Goal: Information Seeking & Learning: Learn about a topic

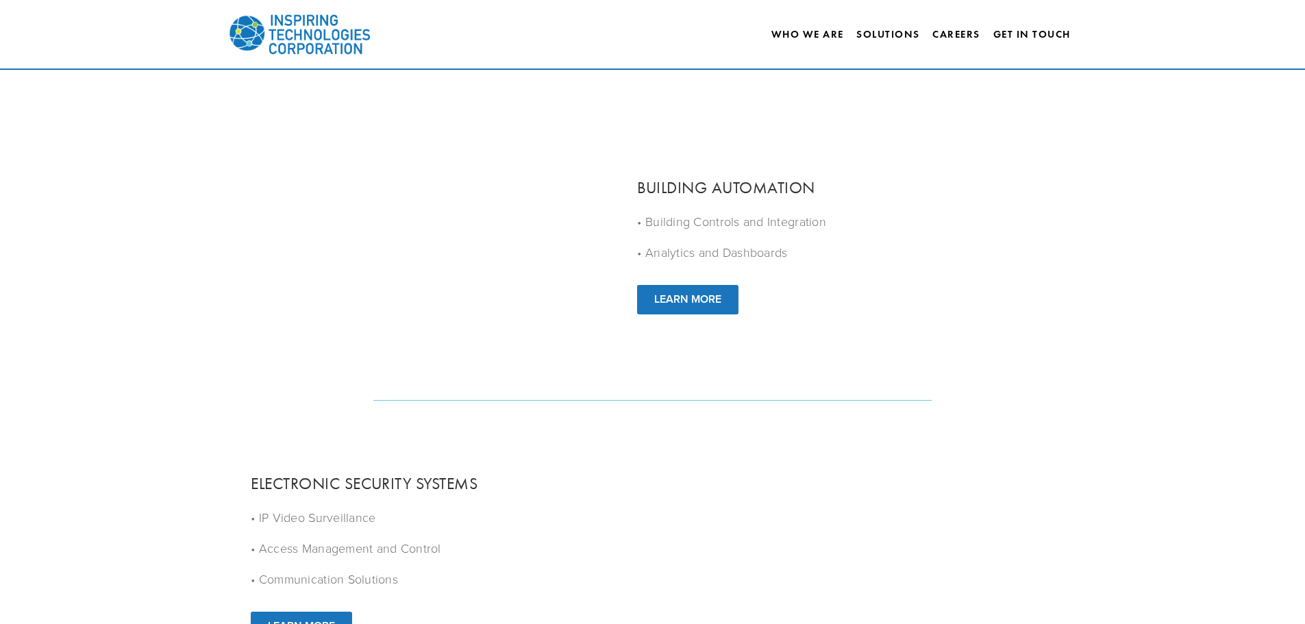
scroll to position [1817, 0]
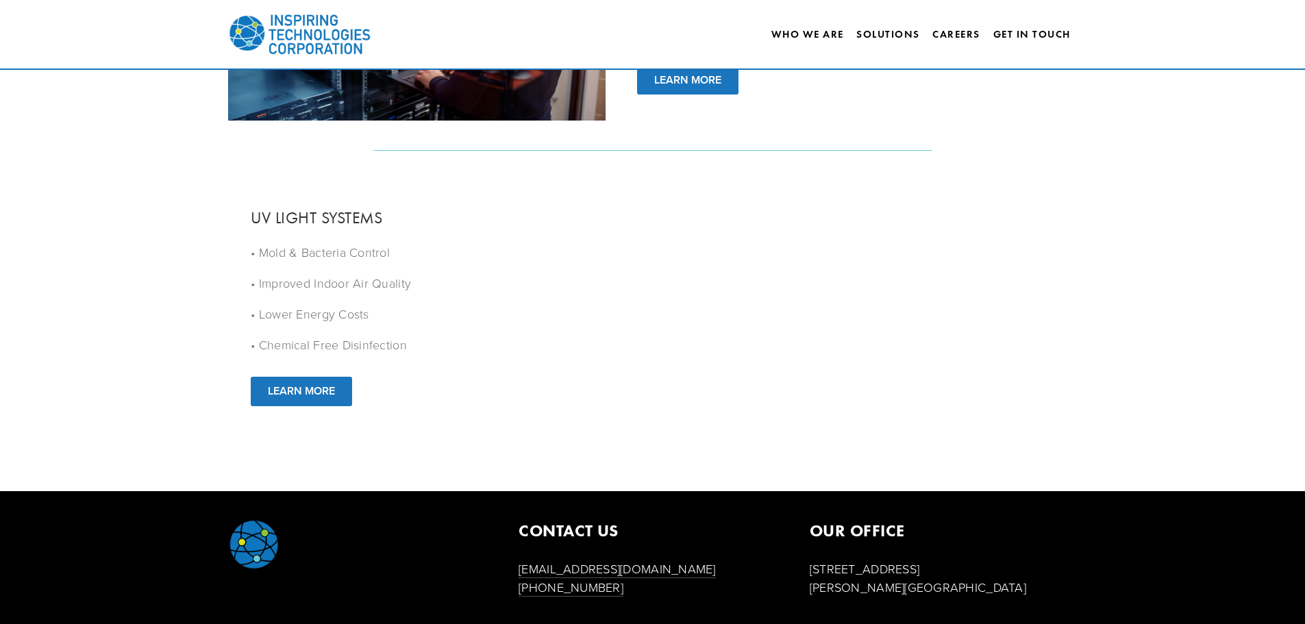
drag, startPoint x: 633, startPoint y: 105, endPoint x: 611, endPoint y: 318, distance: 214.2
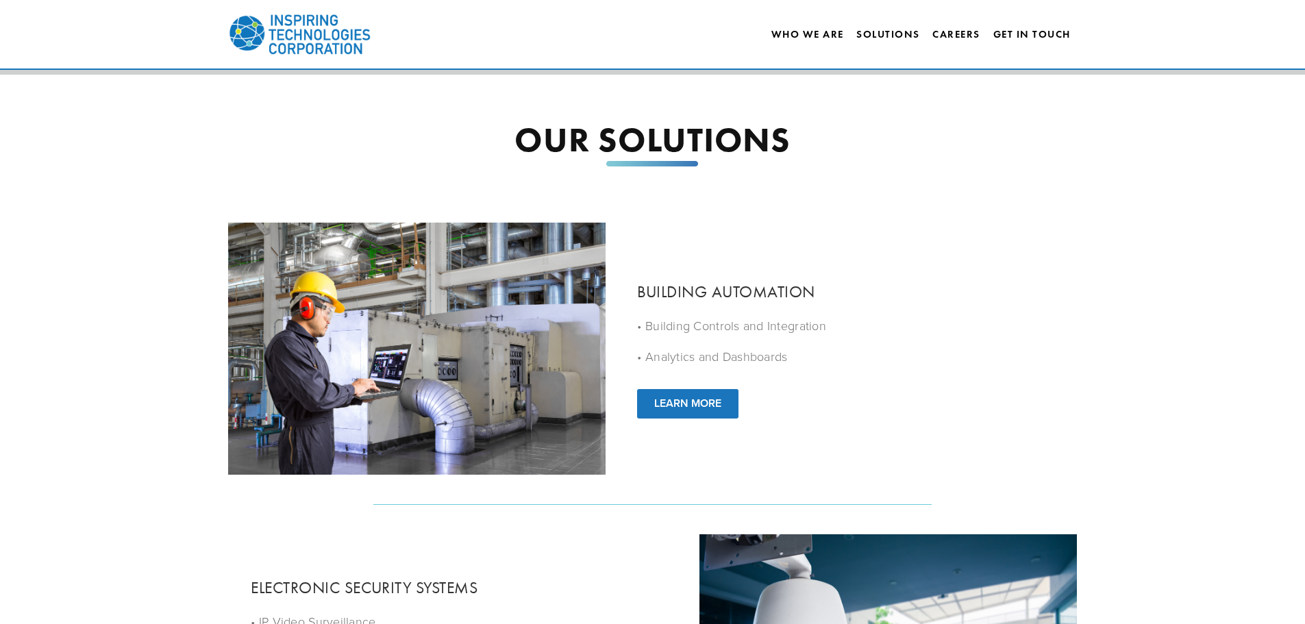
scroll to position [0, 0]
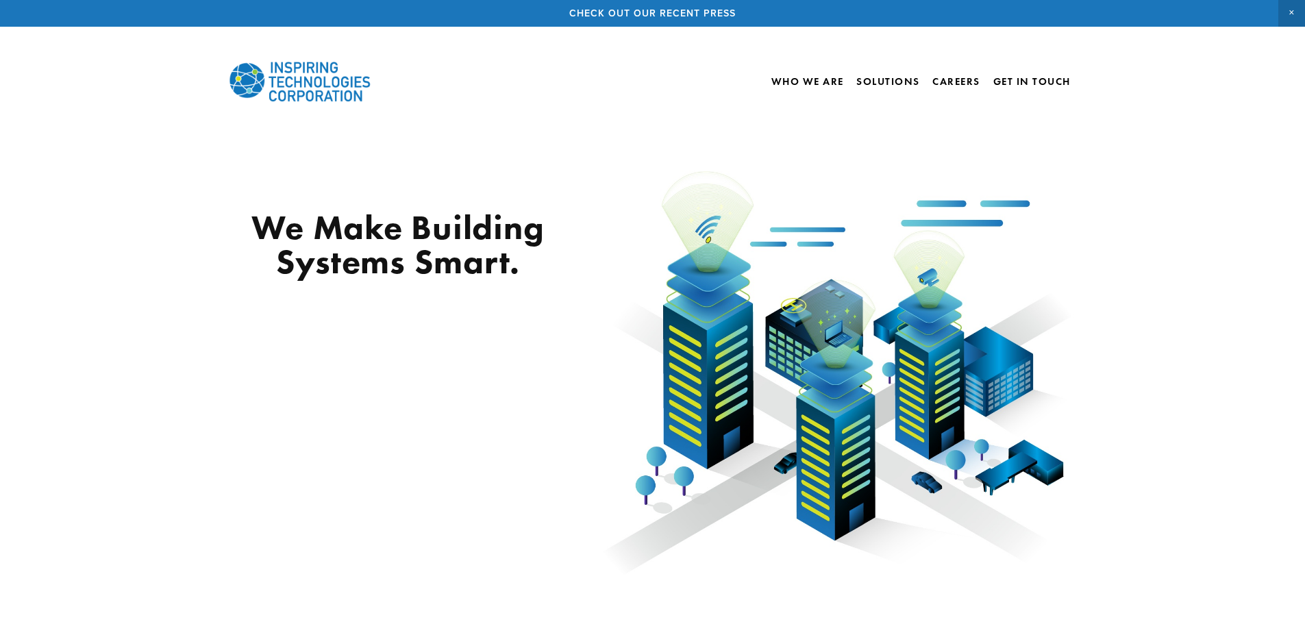
drag, startPoint x: 711, startPoint y: 518, endPoint x: 846, endPoint y: -1, distance: 536.8
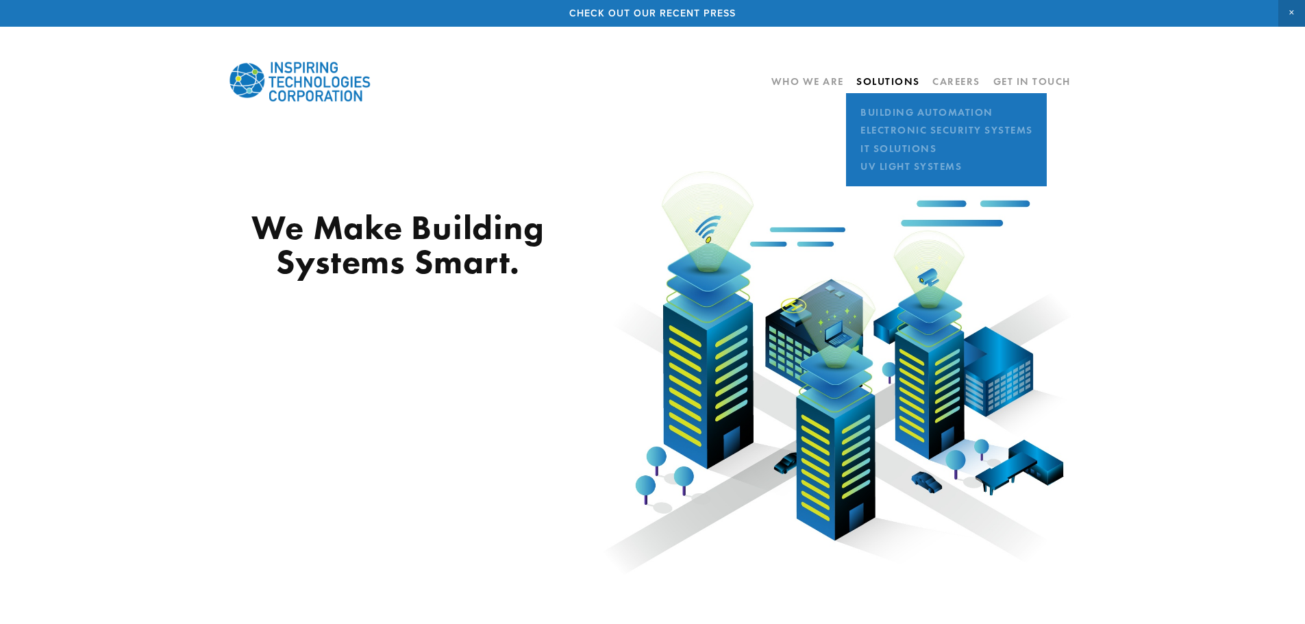
click at [861, 83] on link "Solutions" at bounding box center [889, 81] width 64 height 12
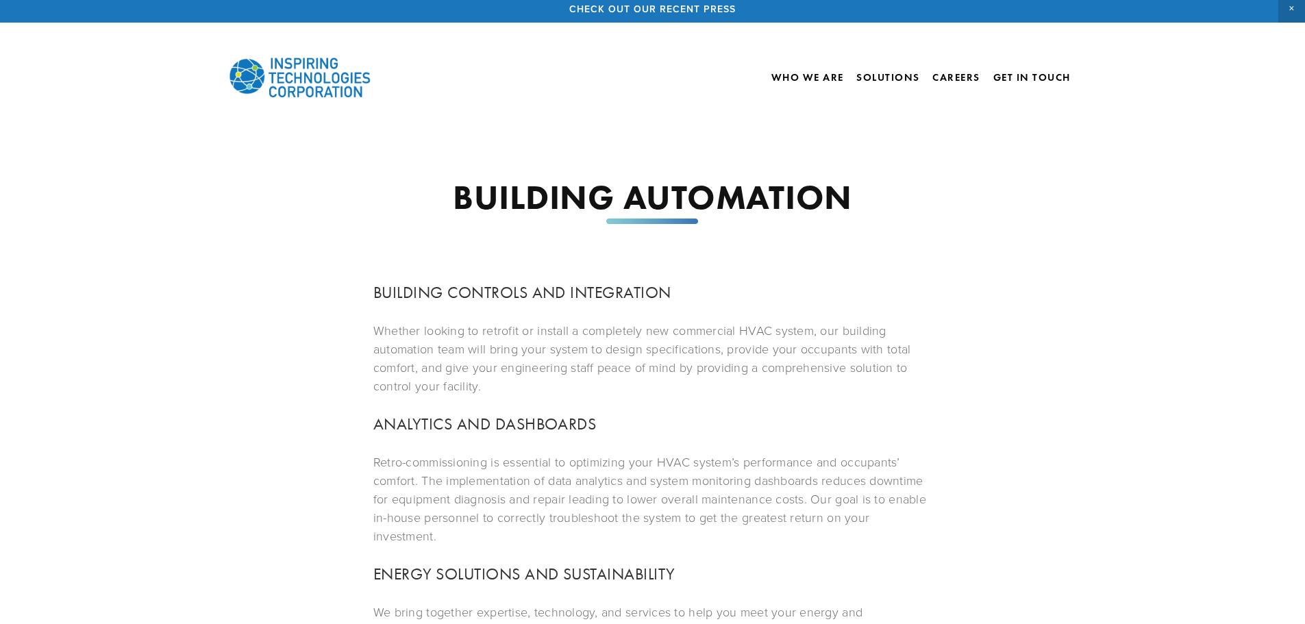
scroll to position [93, 0]
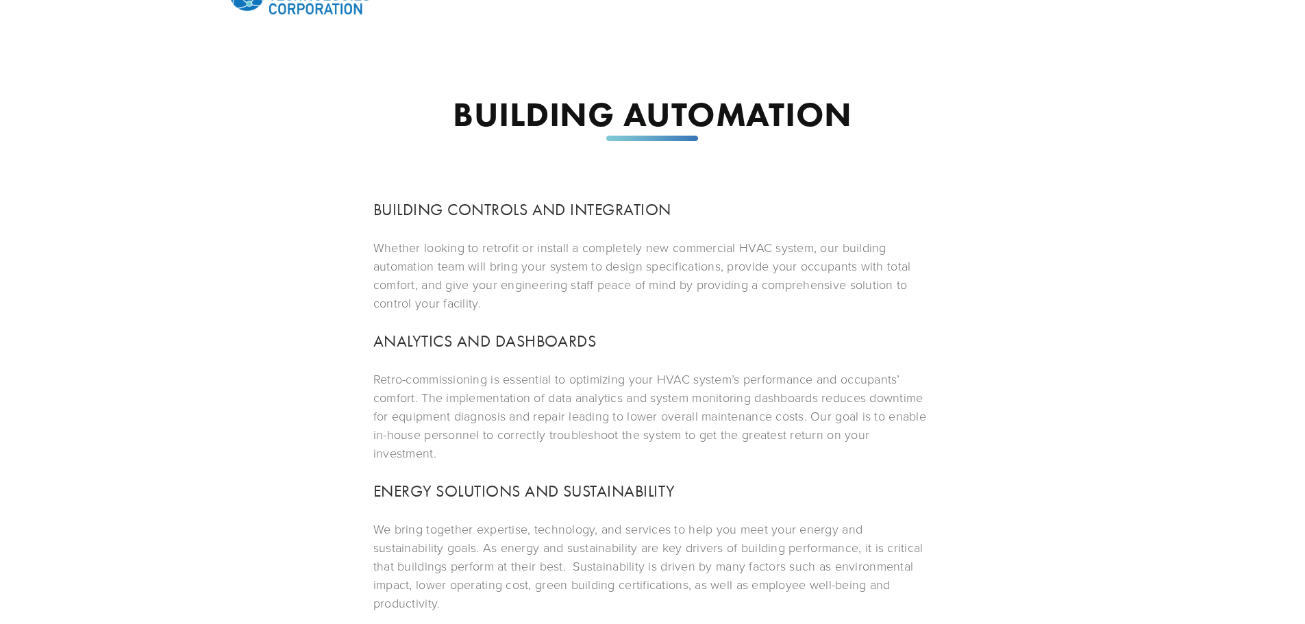
drag, startPoint x: 310, startPoint y: 293, endPoint x: 308, endPoint y: 355, distance: 61.7
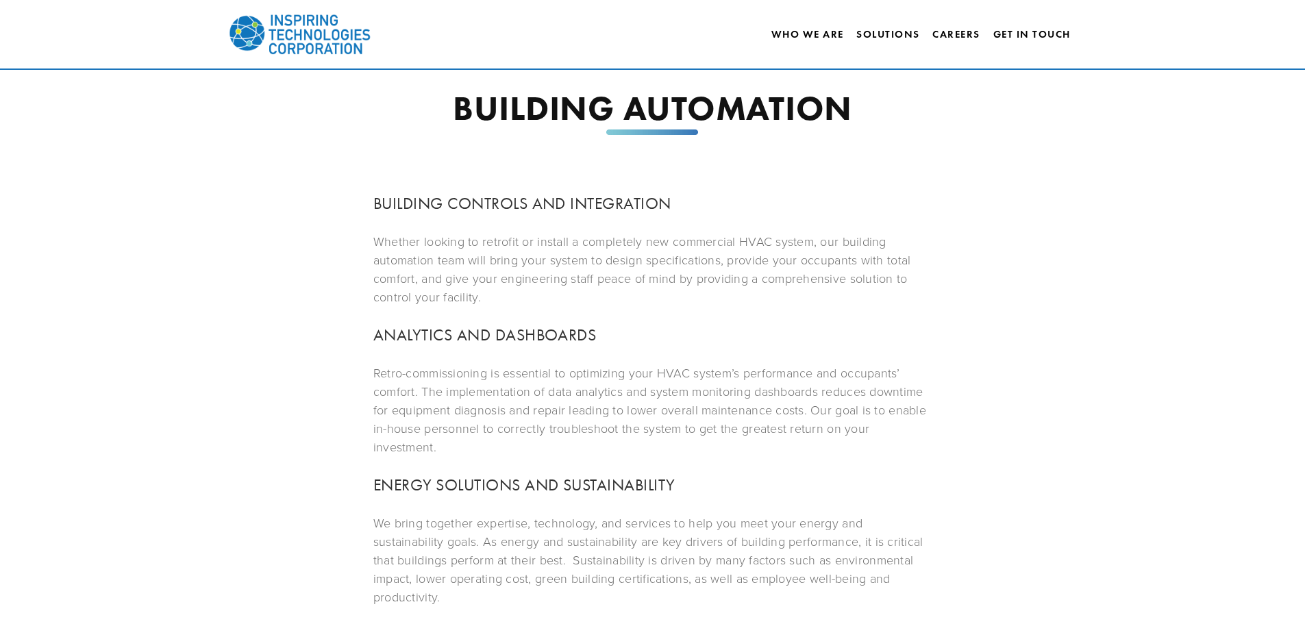
click at [1040, 190] on div "BUILDING AUTOMATION BUILDING CONTROLS AND INTEGRATION Whether looking to retrof…" at bounding box center [653, 600] width 873 height 1018
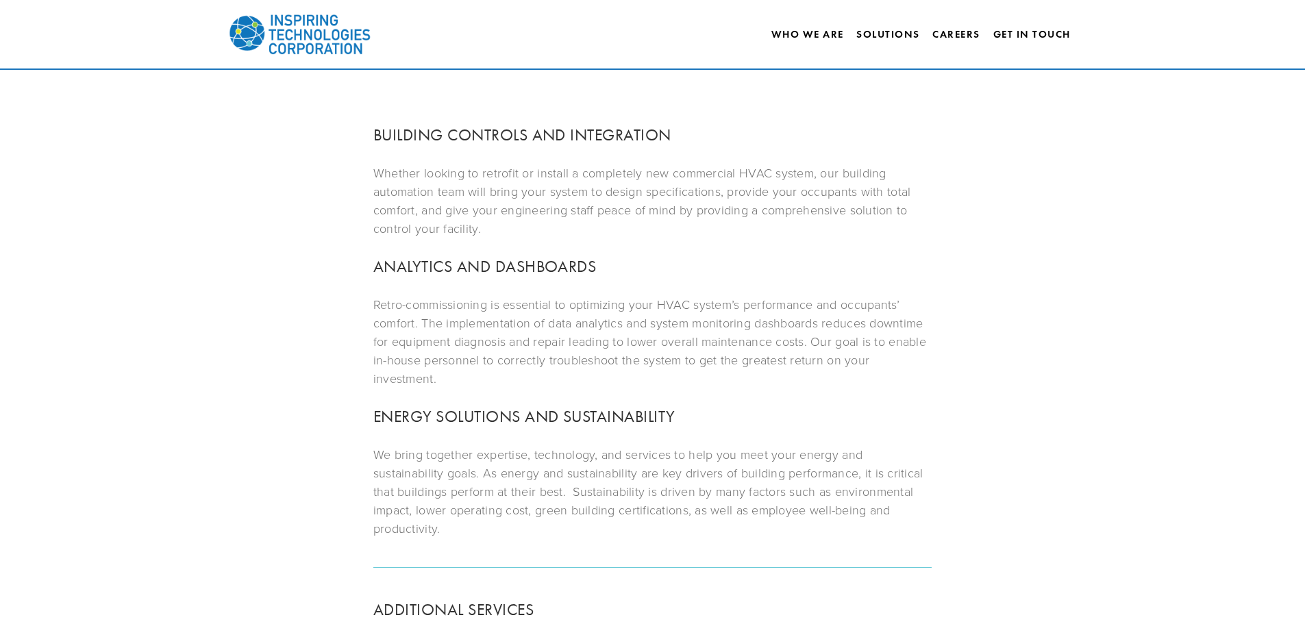
scroll to position [780, 0]
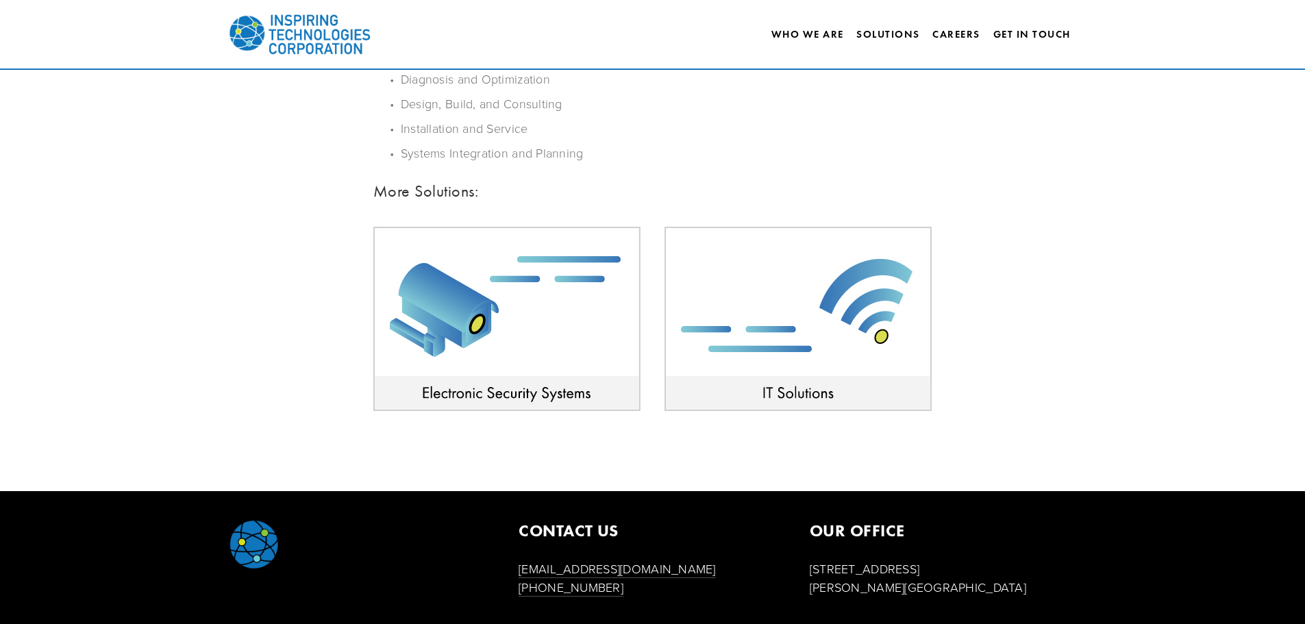
drag, startPoint x: 174, startPoint y: 134, endPoint x: 149, endPoint y: 354, distance: 222.1
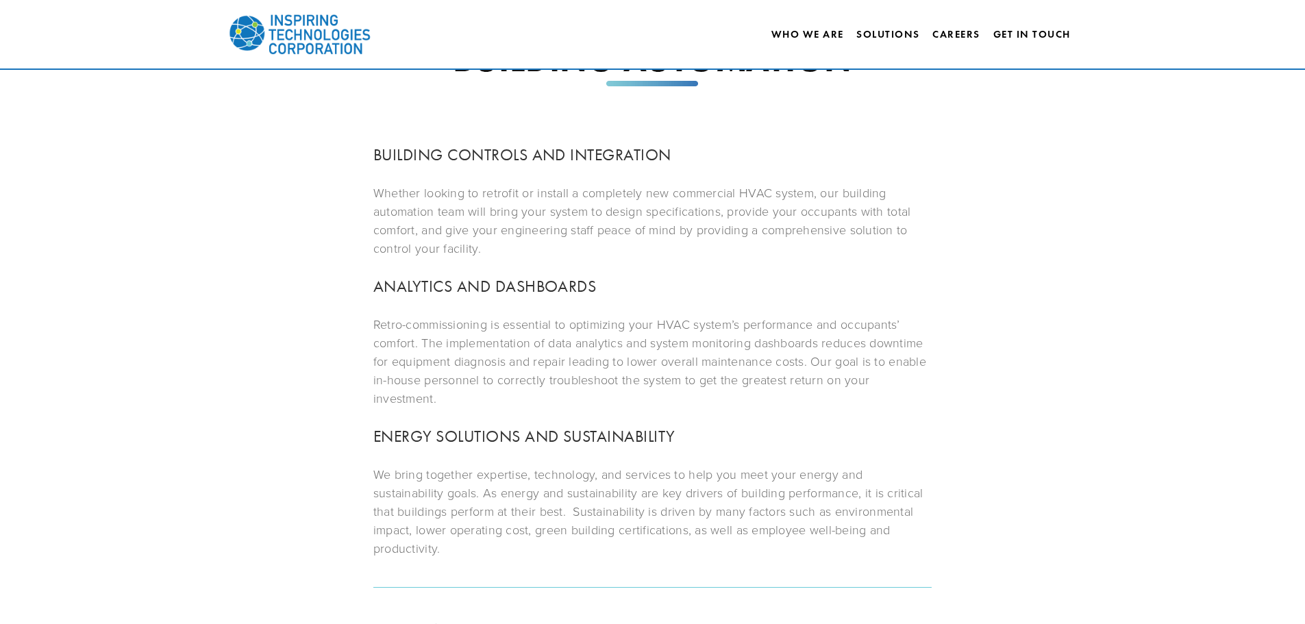
scroll to position [0, 0]
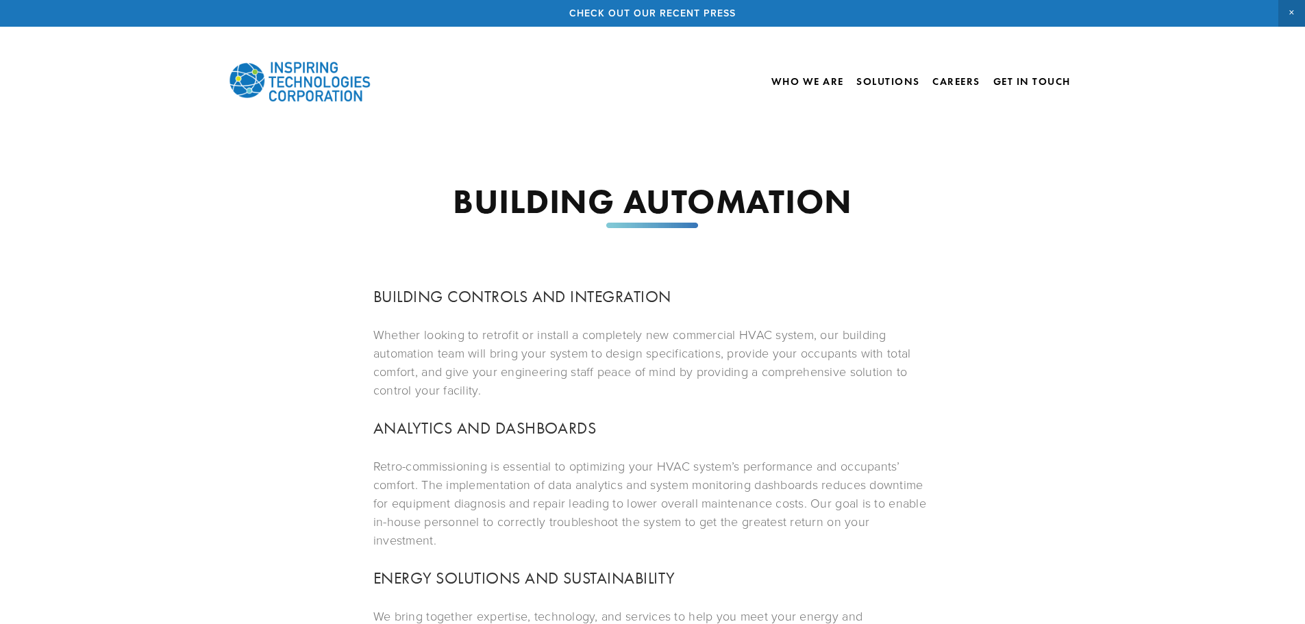
drag, startPoint x: 602, startPoint y: 135, endPoint x: 653, endPoint y: 10, distance: 135.5
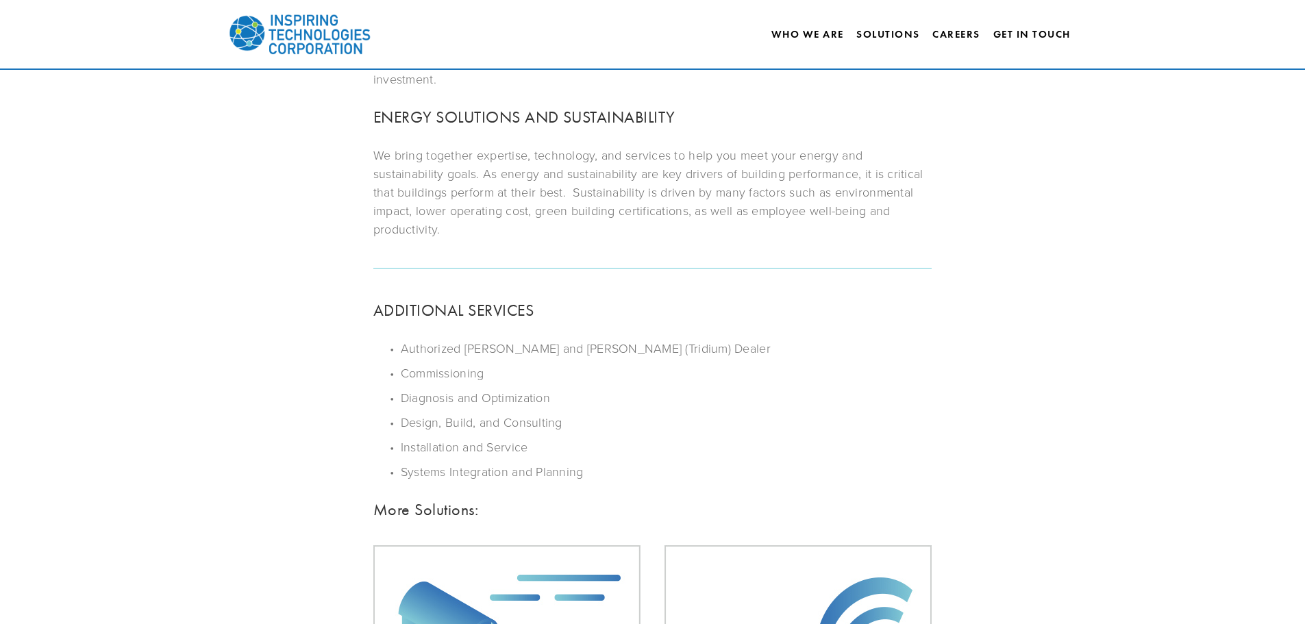
drag, startPoint x: 723, startPoint y: 236, endPoint x: 748, endPoint y: 195, distance: 48.9
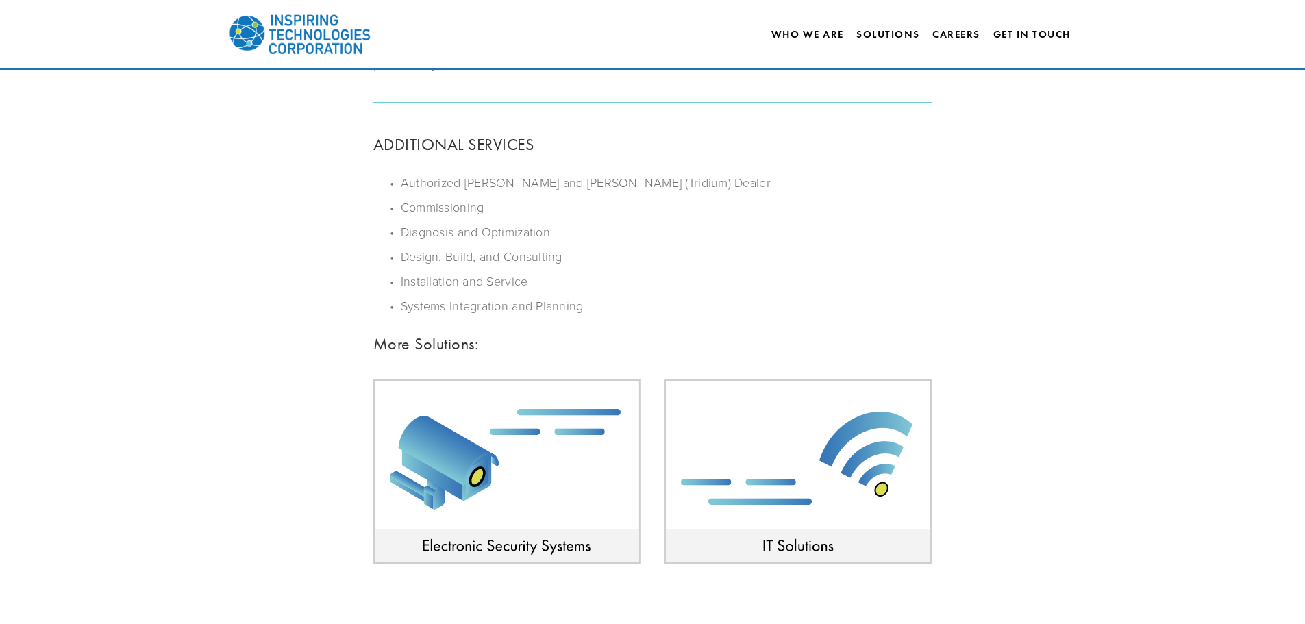
drag, startPoint x: 760, startPoint y: 295, endPoint x: 753, endPoint y: 329, distance: 34.9
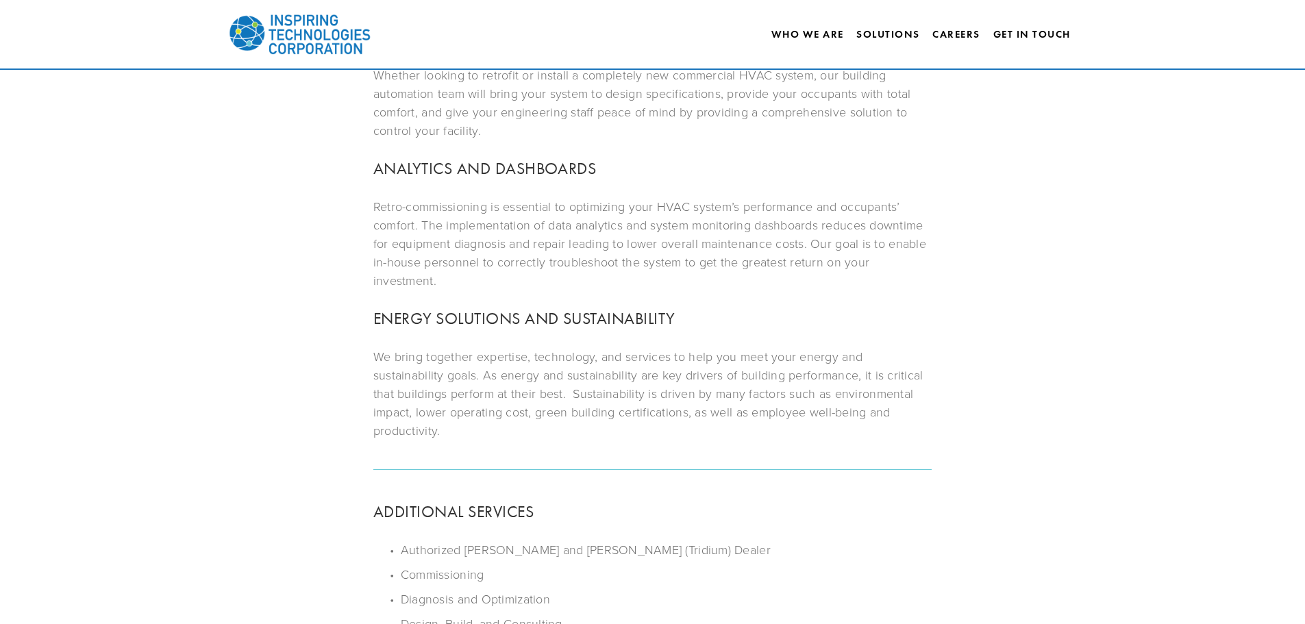
drag, startPoint x: 1028, startPoint y: 317, endPoint x: 1040, endPoint y: 231, distance: 87.2
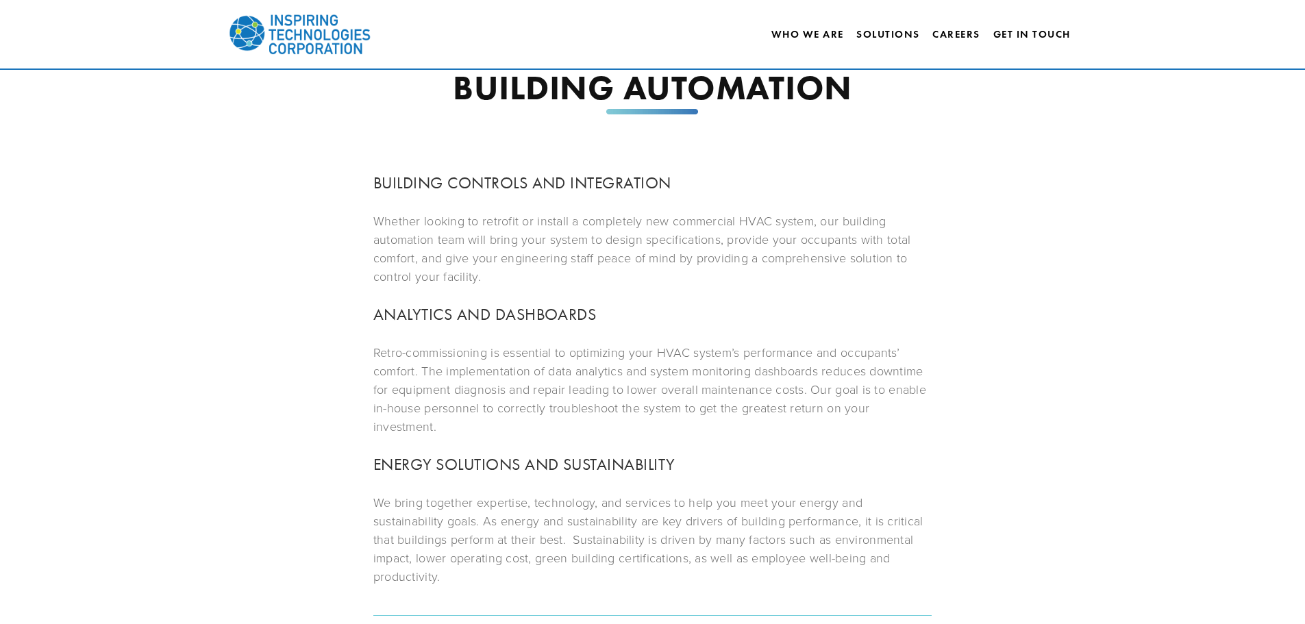
scroll to position [38, 0]
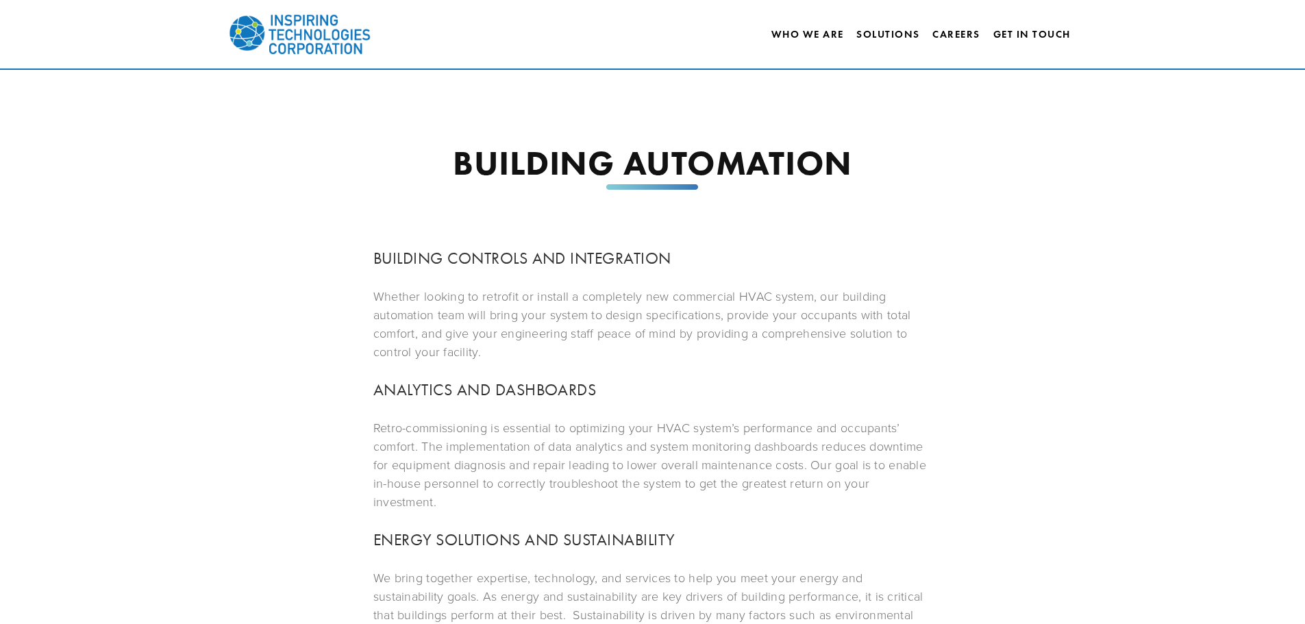
drag, startPoint x: 1044, startPoint y: 306, endPoint x: 1047, endPoint y: 240, distance: 66.6
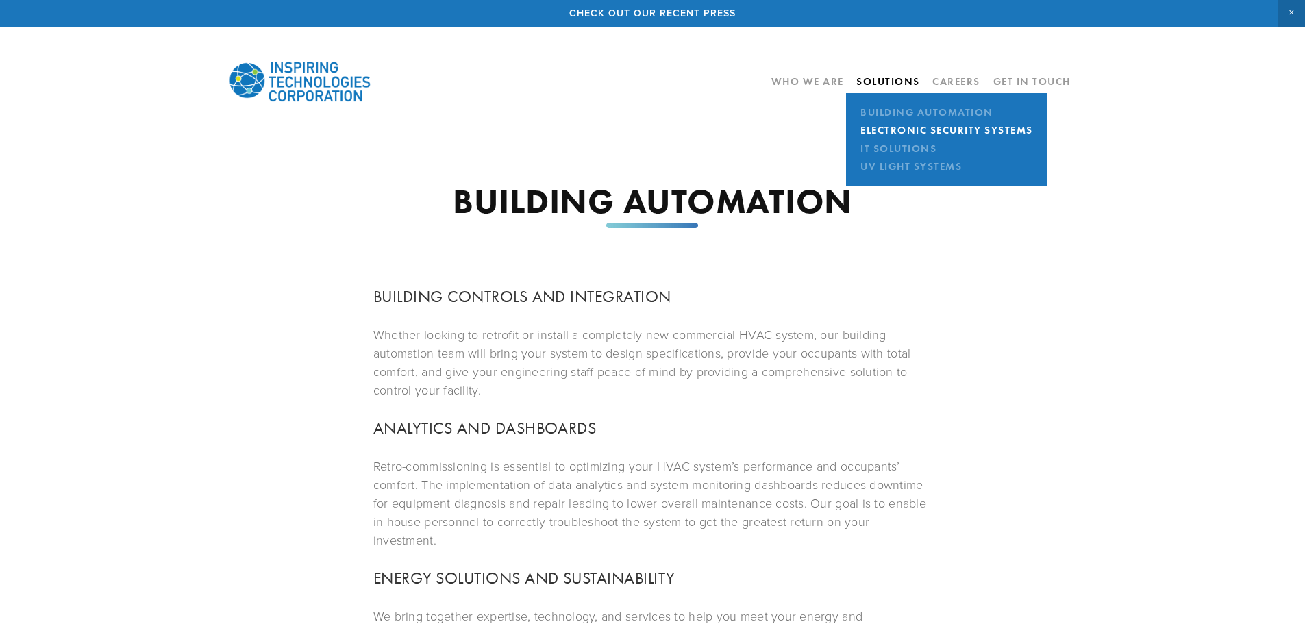
click at [883, 126] on link "Electronic Security Systems" at bounding box center [947, 130] width 180 height 18
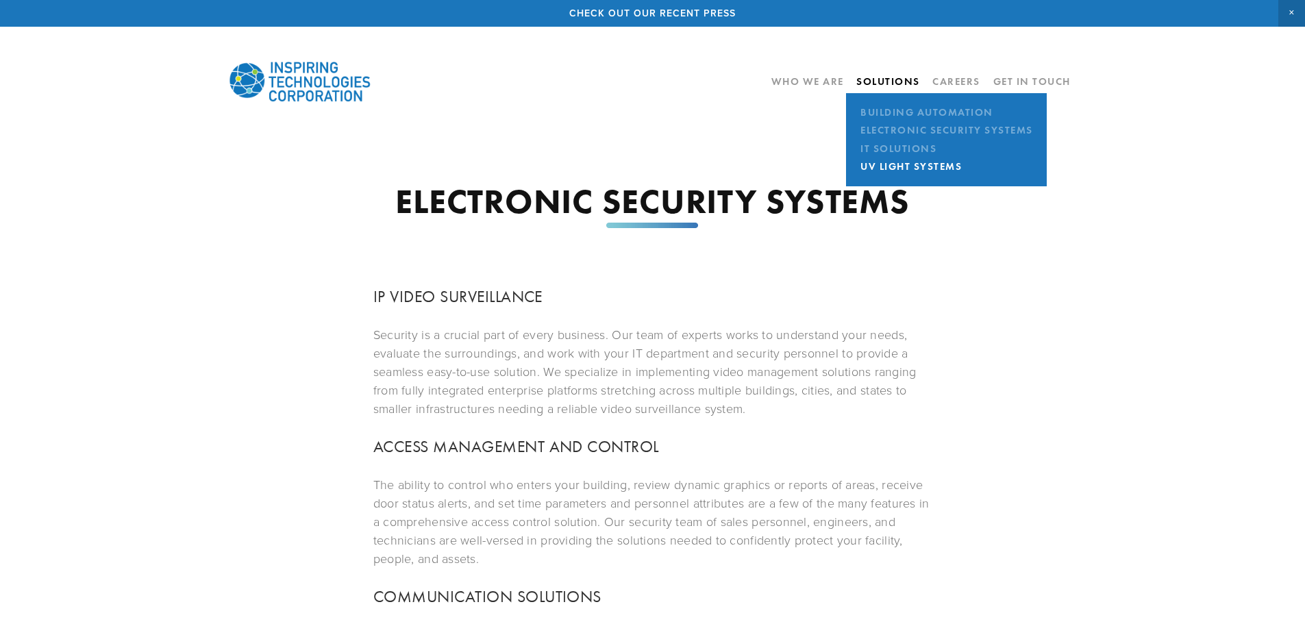
click at [875, 160] on link "UV Light Systems" at bounding box center [947, 167] width 180 height 18
